Goal: Task Accomplishment & Management: Complete application form

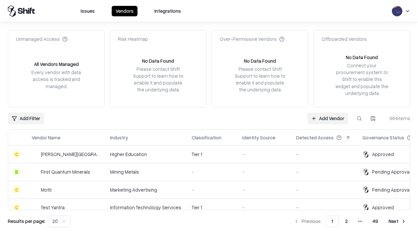
click at [327, 118] on link "Add Vendor" at bounding box center [327, 119] width 41 height 12
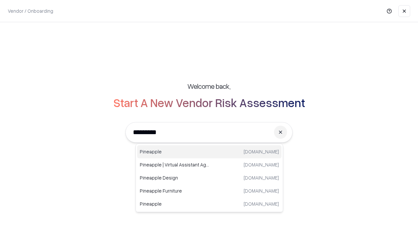
click at [209, 152] on div "Pineapple [DOMAIN_NAME]" at bounding box center [209, 151] width 144 height 13
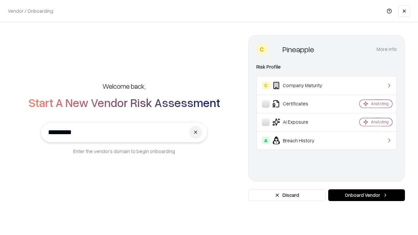
type input "*********"
click at [366, 195] on button "Onboard Vendor" at bounding box center [366, 195] width 77 height 12
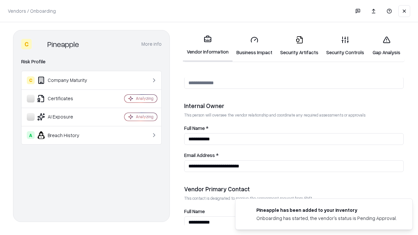
scroll to position [338, 0]
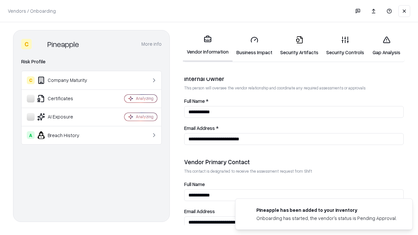
click at [254, 46] on link "Business Impact" at bounding box center [254, 46] width 44 height 30
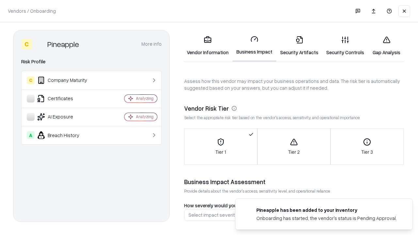
click at [299, 46] on link "Security Artifacts" at bounding box center [299, 46] width 46 height 30
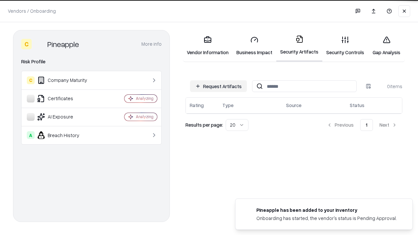
click at [218, 86] on button "Request Artifacts" at bounding box center [218, 86] width 57 height 12
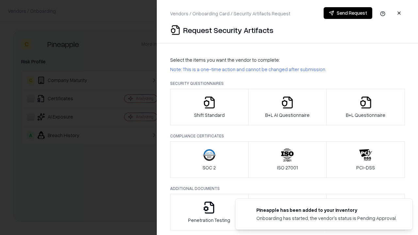
click at [209, 107] on icon "button" at bounding box center [209, 102] width 13 height 13
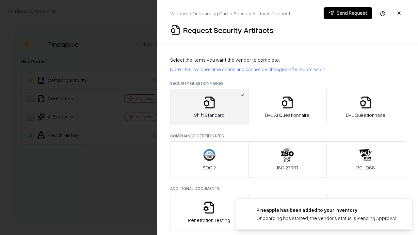
click at [348, 13] on button "Send Request" at bounding box center [348, 13] width 49 height 12
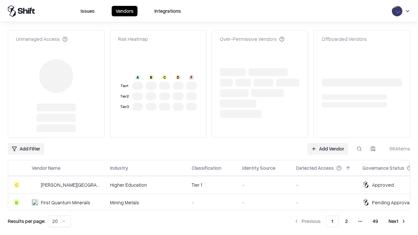
click at [327, 143] on link "Add Vendor" at bounding box center [327, 149] width 41 height 12
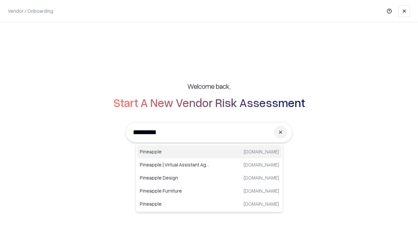
click at [209, 152] on div "Pineapple [DOMAIN_NAME]" at bounding box center [209, 151] width 144 height 13
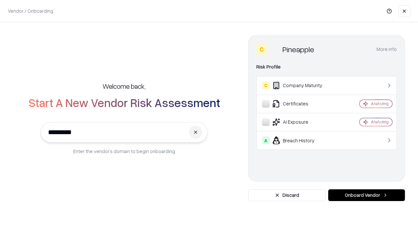
type input "*********"
click at [366, 195] on button "Onboard Vendor" at bounding box center [366, 195] width 77 height 12
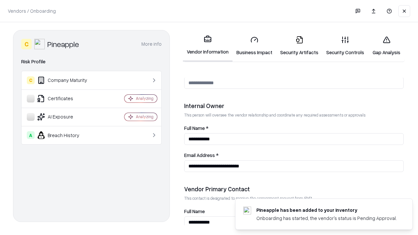
scroll to position [338, 0]
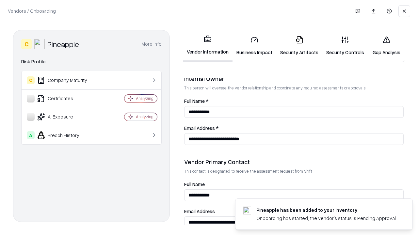
click at [386, 46] on link "Gap Analysis" at bounding box center [386, 46] width 37 height 30
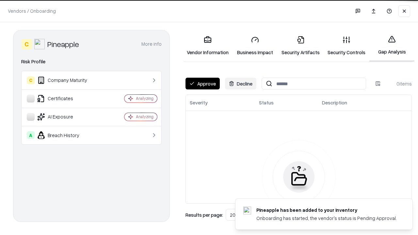
click at [202, 84] on button "Approve" at bounding box center [202, 84] width 34 height 12
